Goal: Transaction & Acquisition: Subscribe to service/newsletter

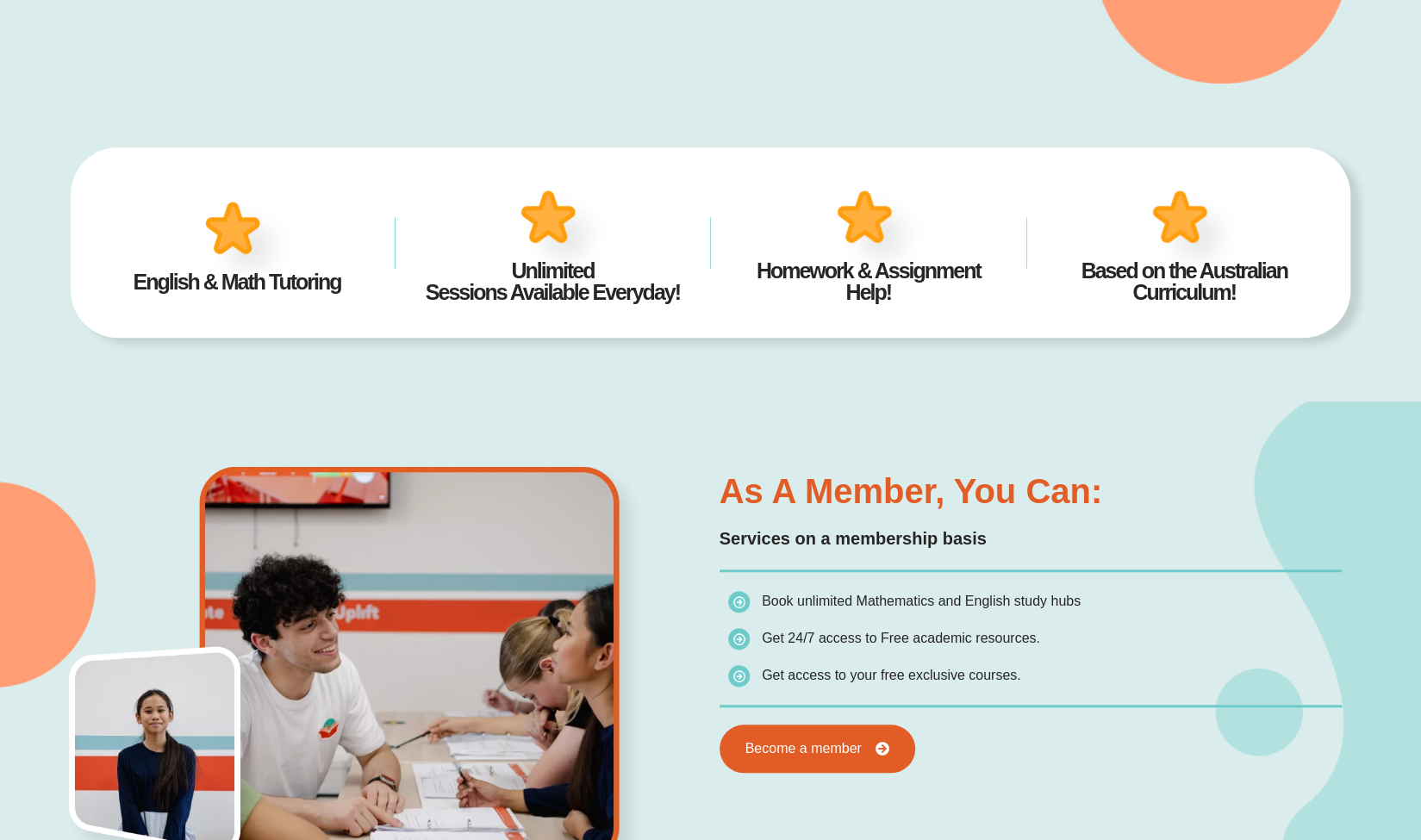
scroll to position [517, 0]
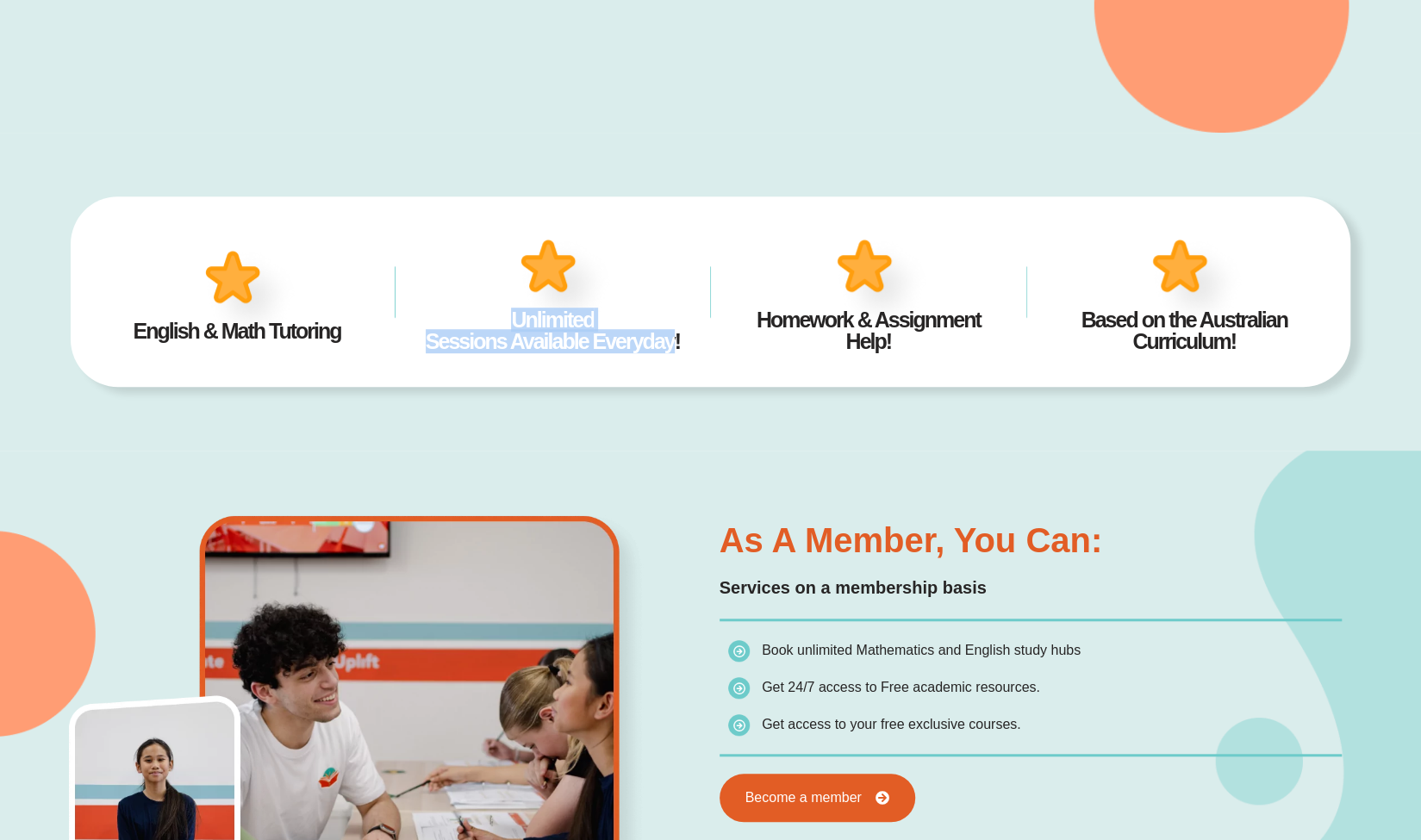
drag, startPoint x: 510, startPoint y: 313, endPoint x: 661, endPoint y: 369, distance: 161.0
click at [661, 369] on div "English & Math Tutoring Unlimited Sessions Available Everyday! Homework & Assig…" at bounding box center [709, 291] width 1278 height 189
click at [562, 375] on div "English & Math Tutoring Unlimited Sessions Available Everyday! Homework & Assig…" at bounding box center [709, 291] width 1278 height 189
click at [699, 433] on div "English & Math Tutoring Unlimited Sessions Available Everyday! Homework & Assig…" at bounding box center [709, 292] width 1278 height 318
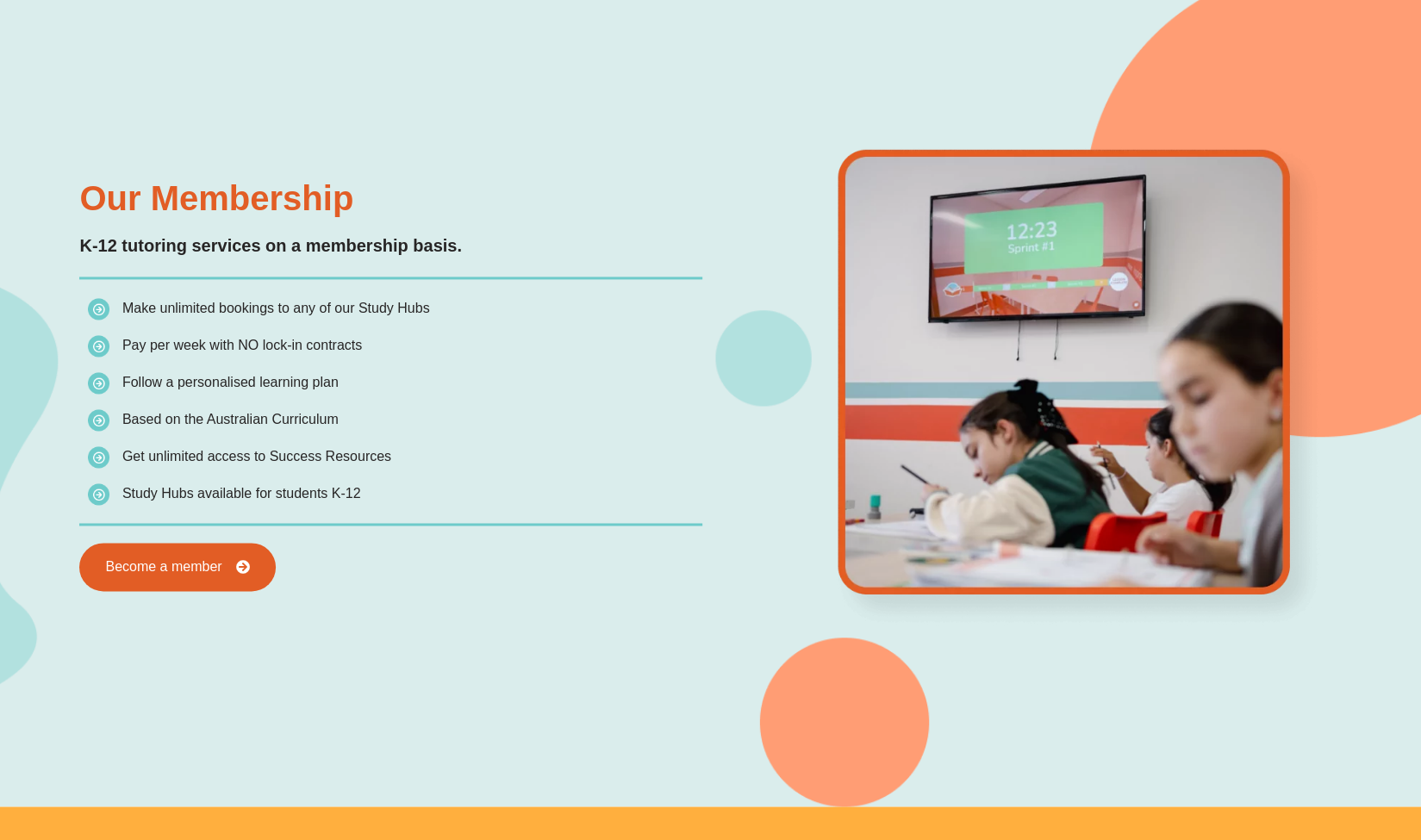
scroll to position [1551, 0]
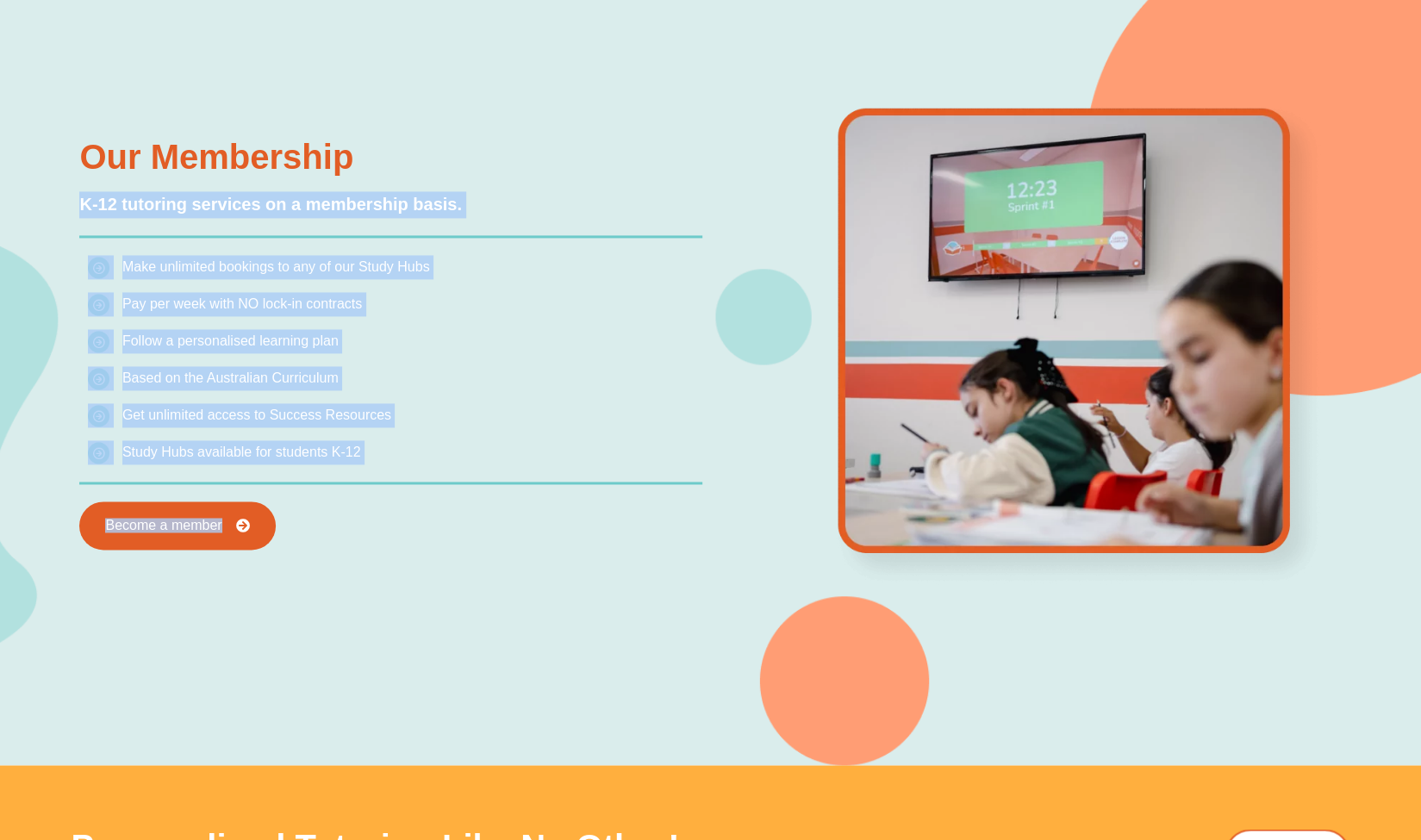
drag, startPoint x: 80, startPoint y: 205, endPoint x: 510, endPoint y: 535, distance: 542.0
click at [510, 535] on div "Our Membership K-12 tutoring services on a membership basis. Make unlimited boo…" at bounding box center [390, 345] width 640 height 427
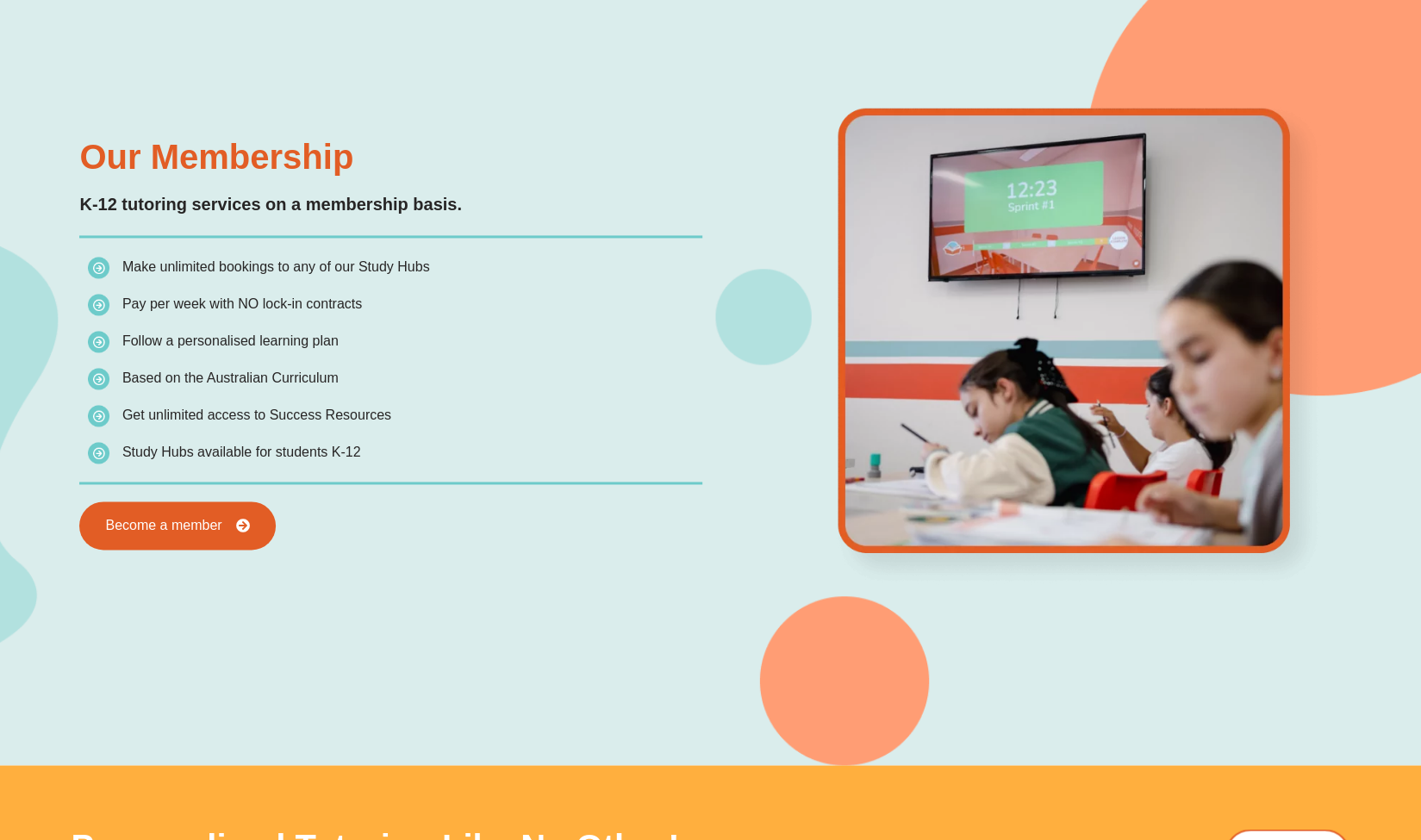
click at [440, 612] on div "Our Membership K-12 tutoring services on a membership basis. Make unlimited boo…" at bounding box center [709, 345] width 1278 height 840
